Goal: Find contact information: Obtain details needed to contact an individual or organization

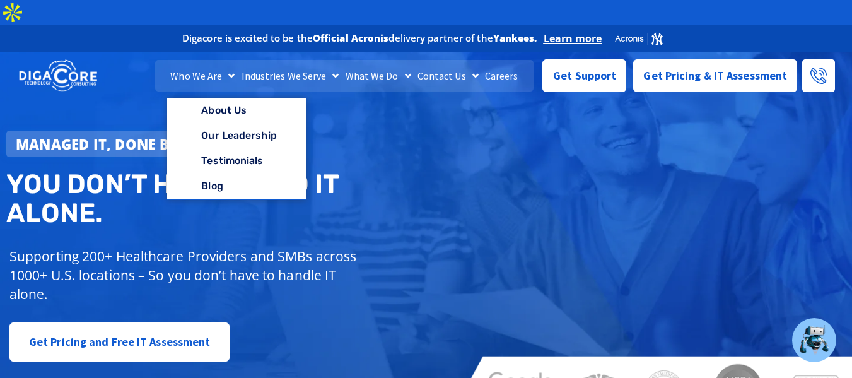
click at [234, 64] on span "Menu" at bounding box center [228, 75] width 13 height 23
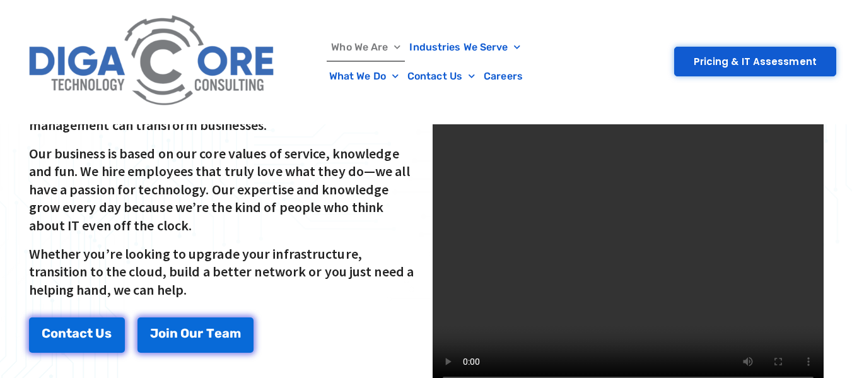
scroll to position [439, 0]
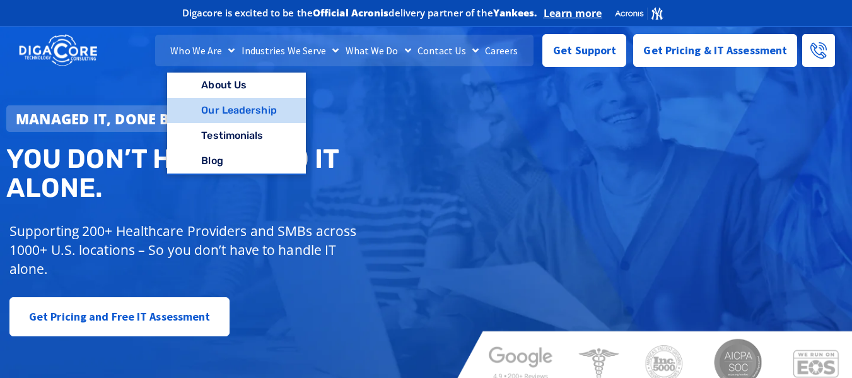
click at [240, 107] on link "Our Leadership" at bounding box center [236, 110] width 138 height 25
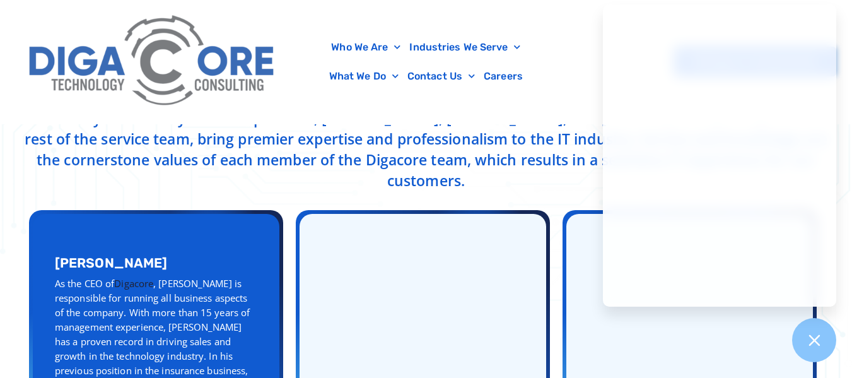
scroll to position [442, 0]
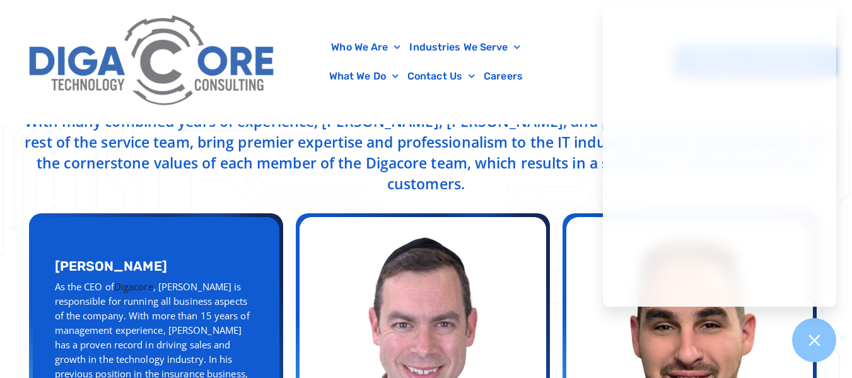
drag, startPoint x: 45, startPoint y: 231, endPoint x: 146, endPoint y: 229, distance: 100.3
click at [146, 229] on div "Abe Kramer As the CEO of Digacore , Abe is responsible for running all business…" at bounding box center [156, 385] width 247 height 336
copy h3 "Abe Kramer"
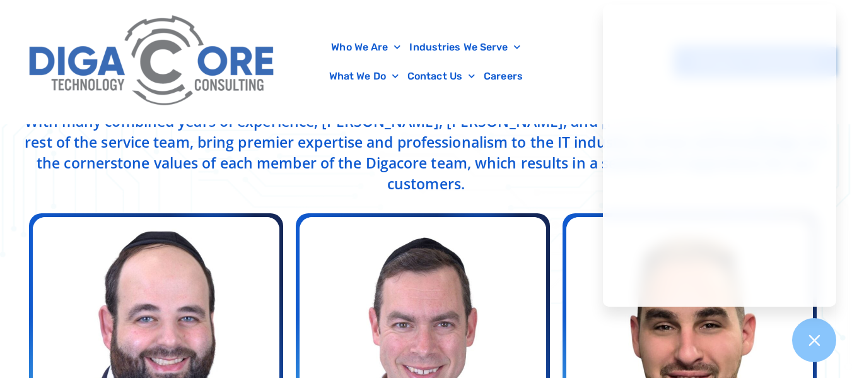
scroll to position [568, 0]
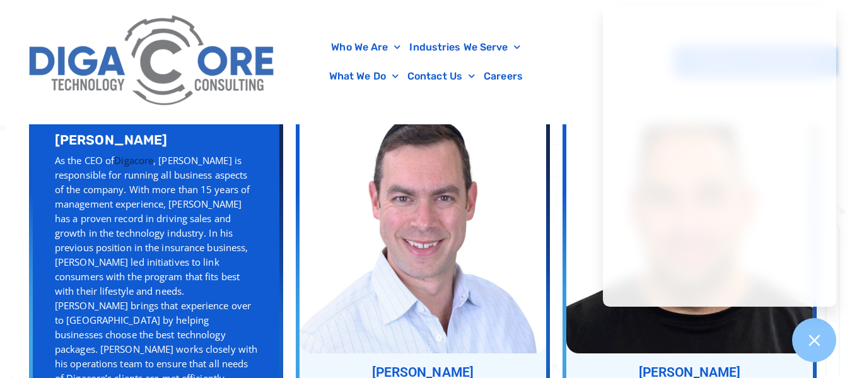
drag, startPoint x: 46, startPoint y: 288, endPoint x: 104, endPoint y: 317, distance: 64.9
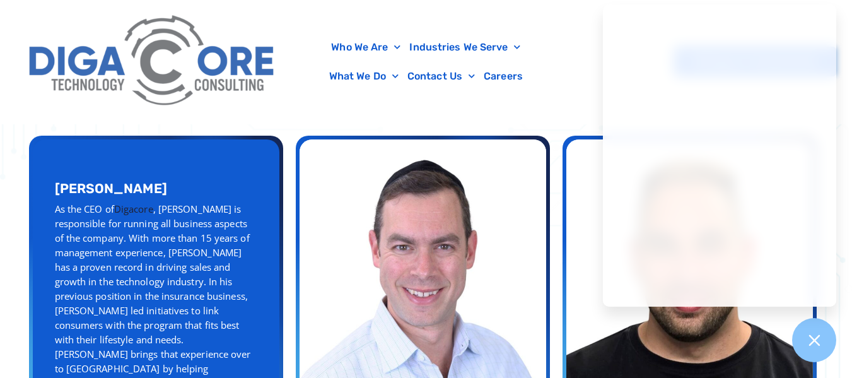
scroll to position [505, 0]
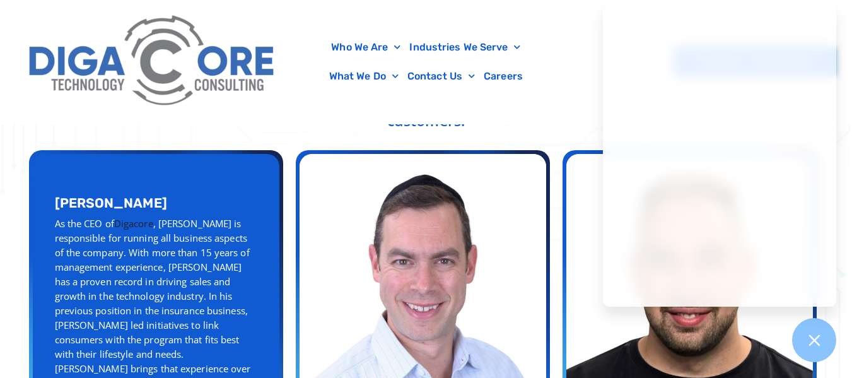
drag, startPoint x: 45, startPoint y: 162, endPoint x: 137, endPoint y: 170, distance: 92.4
click at [137, 170] on div "Abe Kramer As the CEO of Digacore , Abe is responsible for running all business…" at bounding box center [156, 322] width 247 height 336
copy h3 "Abe Kramer"
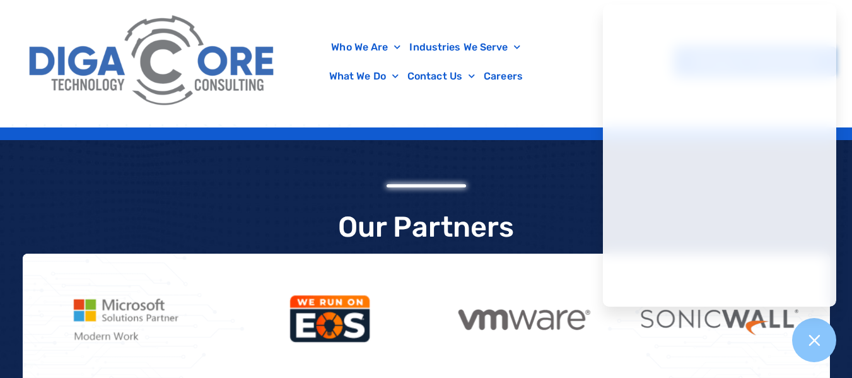
scroll to position [3146, 0]
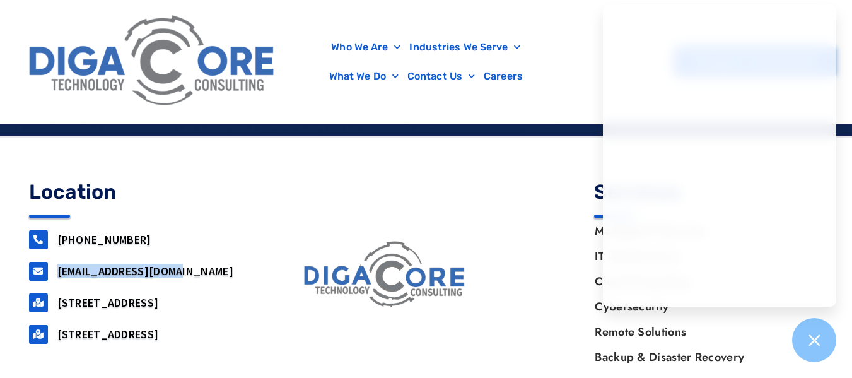
drag, startPoint x: 195, startPoint y: 219, endPoint x: 54, endPoint y: 223, distance: 141.3
click at [54, 262] on div "[EMAIL_ADDRESS][DOMAIN_NAME]" at bounding box center [144, 271] width 230 height 19
copy link "[EMAIL_ADDRESS][DOMAIN_NAME]"
